Goal: Check status: Check status

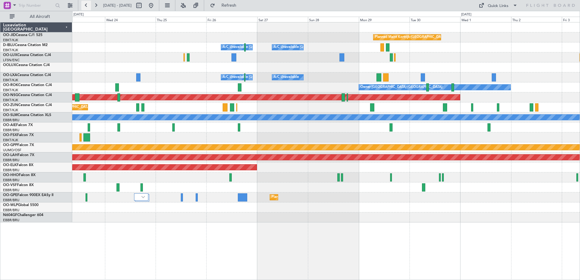
click at [84, 7] on button at bounding box center [86, 6] width 10 height 10
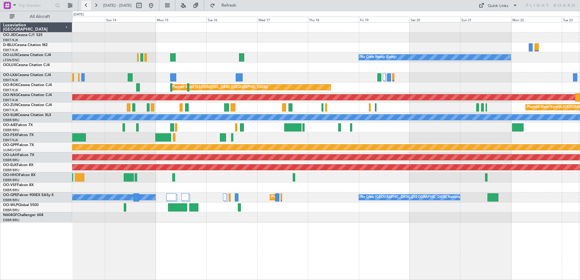
click at [84, 7] on button at bounding box center [86, 6] width 10 height 10
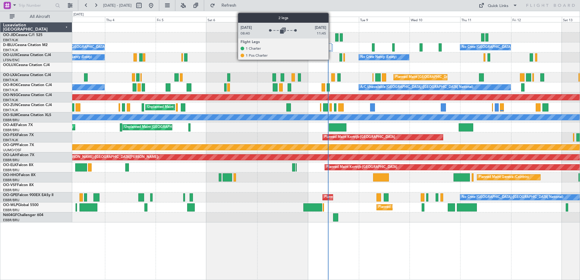
click at [331, 47] on div at bounding box center [329, 46] width 6 height 7
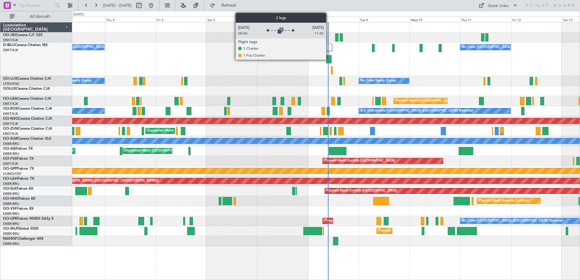
click at [329, 48] on div at bounding box center [329, 46] width 6 height 7
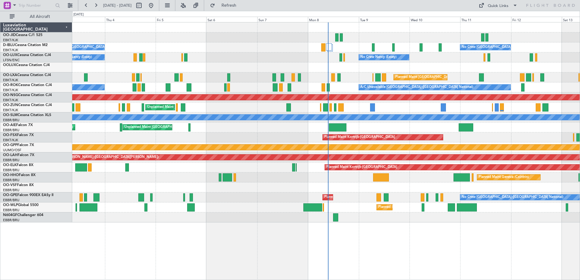
click at [100, 69] on div "No Crew [GEOGRAPHIC_DATA] ([GEOGRAPHIC_DATA] National) AOG Maint [GEOGRAPHIC_DA…" at bounding box center [326, 122] width 508 height 200
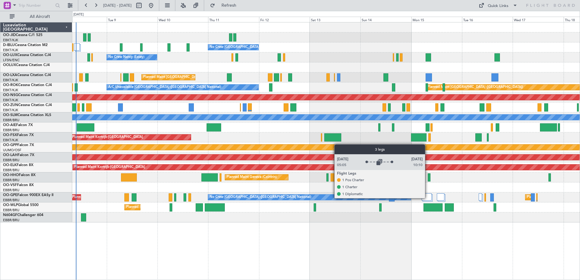
click at [428, 198] on div at bounding box center [427, 197] width 10 height 7
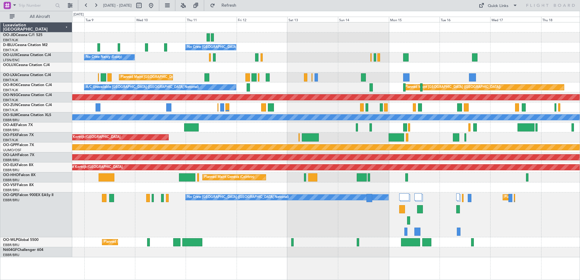
click at [413, 164] on div "No Crew [GEOGRAPHIC_DATA] ([GEOGRAPHIC_DATA] National) No Crew [PERSON_NAME] ([…" at bounding box center [326, 139] width 508 height 235
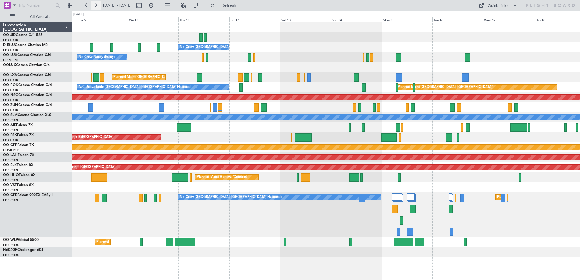
click at [98, 6] on button at bounding box center [96, 6] width 10 height 10
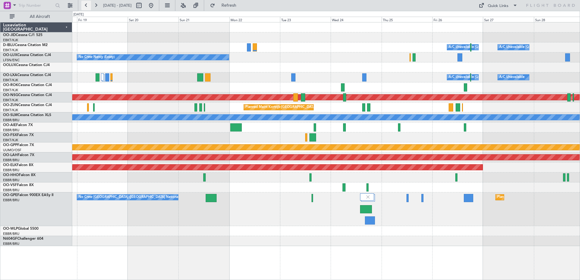
click at [86, 7] on button at bounding box center [86, 6] width 10 height 10
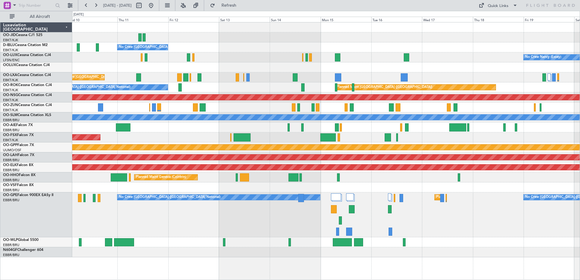
click at [471, 131] on div "No Crew [GEOGRAPHIC_DATA] ([GEOGRAPHIC_DATA] National) No Crew [PERSON_NAME] ([…" at bounding box center [326, 139] width 508 height 235
